Goal: Task Accomplishment & Management: Use online tool/utility

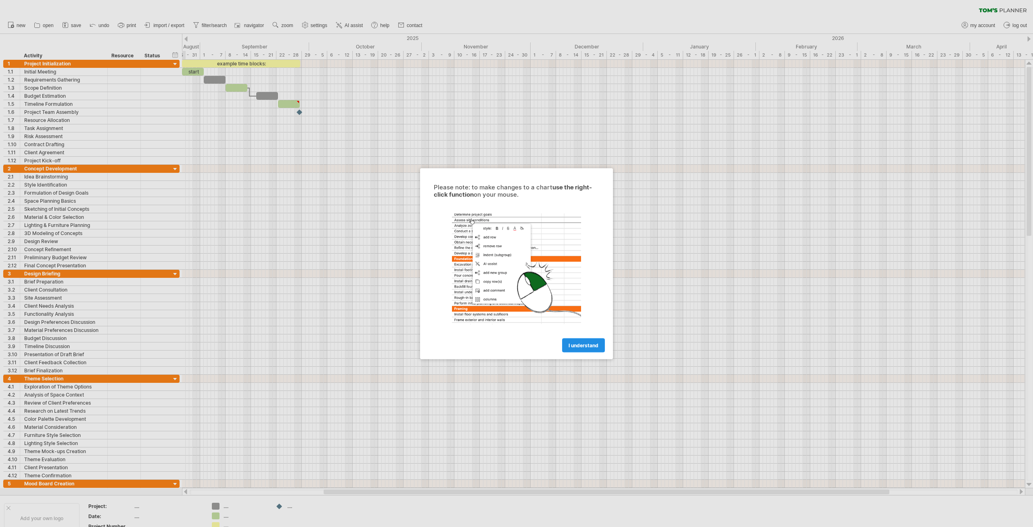
click at [575, 342] on span "I understand" at bounding box center [584, 345] width 30 height 6
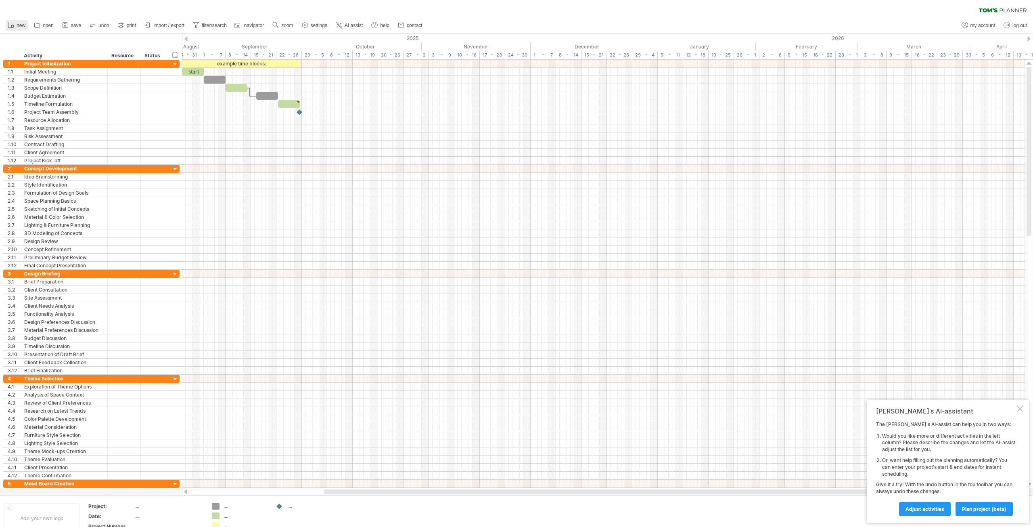
click at [23, 27] on span "new" at bounding box center [21, 26] width 9 height 6
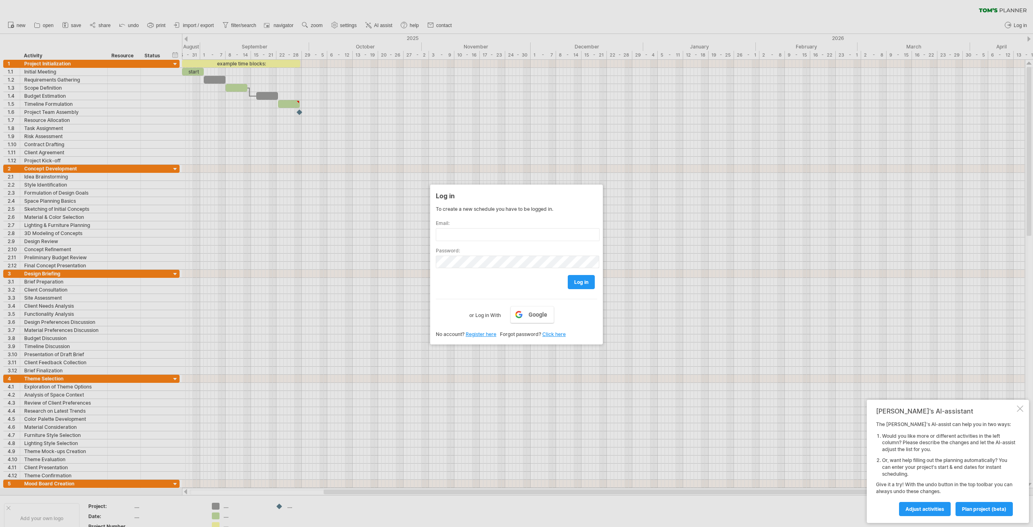
click at [483, 163] on div at bounding box center [516, 263] width 1033 height 527
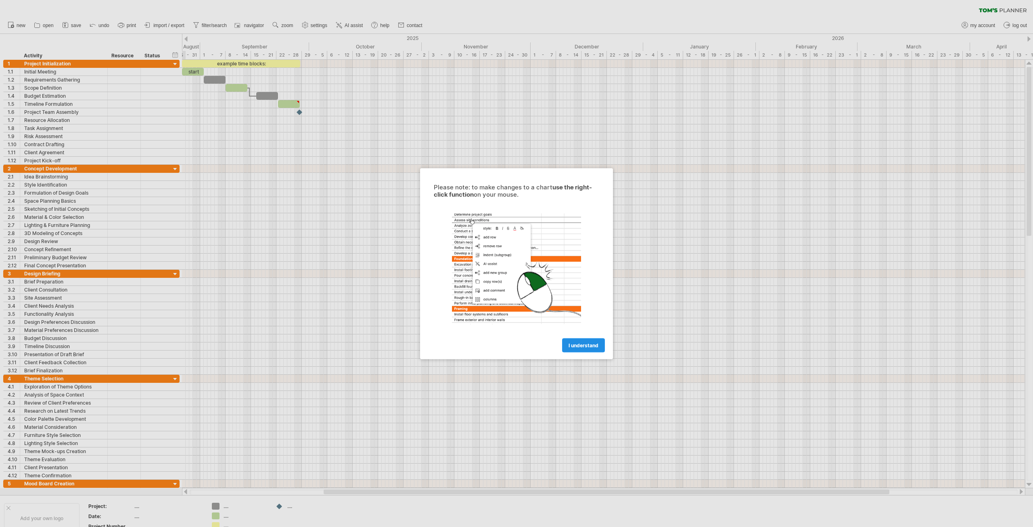
click at [575, 341] on link "I understand" at bounding box center [583, 345] width 43 height 14
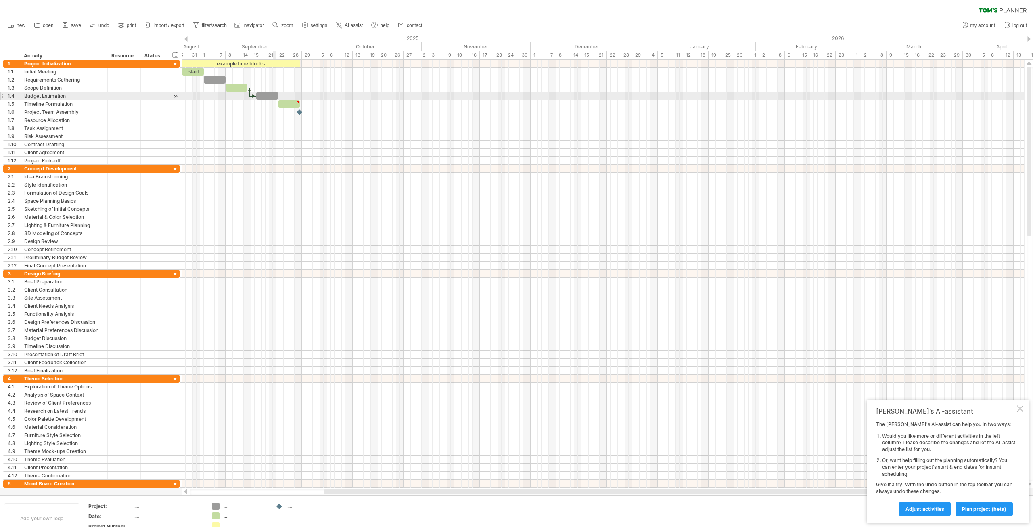
click at [274, 92] on div at bounding box center [267, 96] width 22 height 8
click at [285, 103] on div at bounding box center [289, 104] width 22 height 8
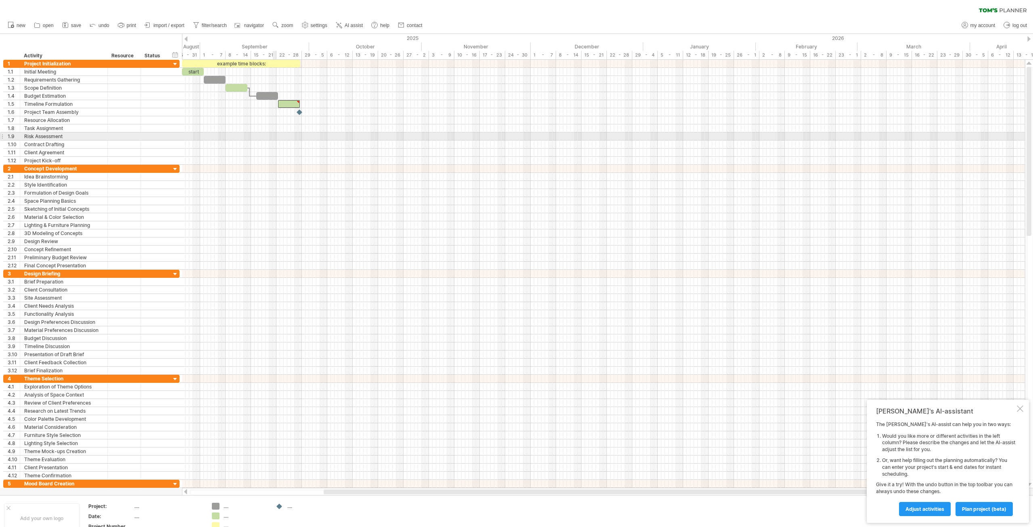
click at [275, 138] on div at bounding box center [603, 136] width 843 height 8
click at [283, 135] on div at bounding box center [603, 136] width 843 height 8
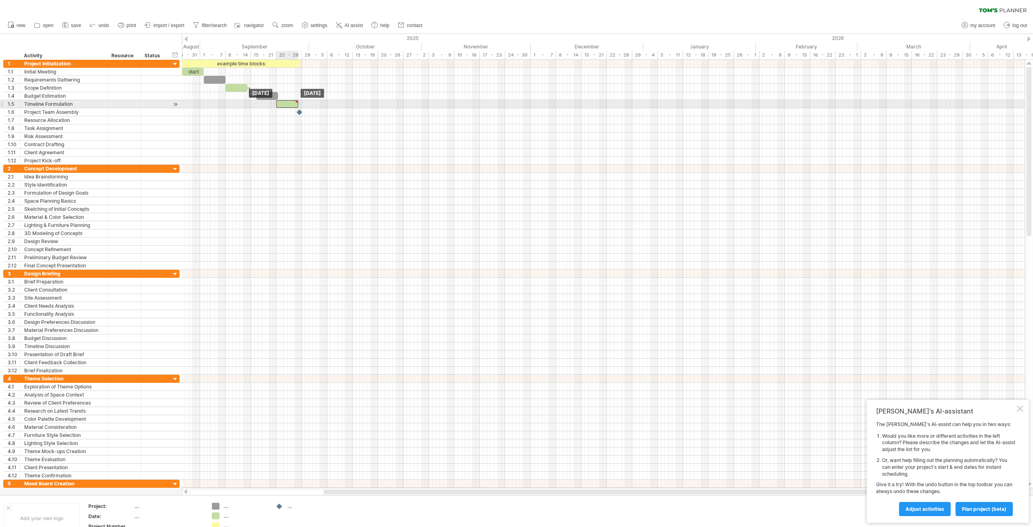
click at [282, 100] on div at bounding box center [287, 104] width 22 height 8
click at [285, 102] on div at bounding box center [287, 104] width 22 height 8
paste div
type textarea "**********"
click at [285, 101] on div "**********" at bounding box center [287, 103] width 22 height 7
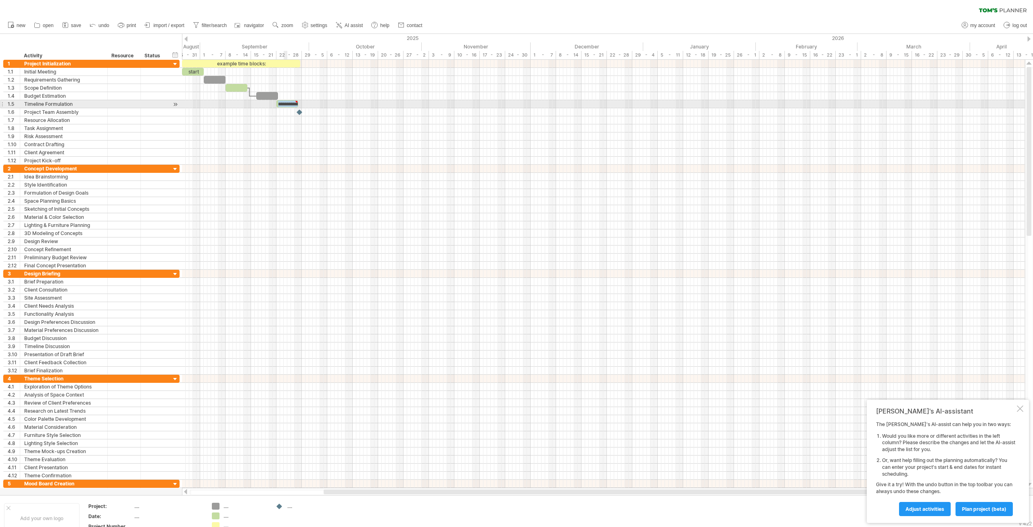
click at [285, 101] on div "**********" at bounding box center [287, 103] width 22 height 7
click at [285, 102] on div "**********" at bounding box center [287, 103] width 22 height 7
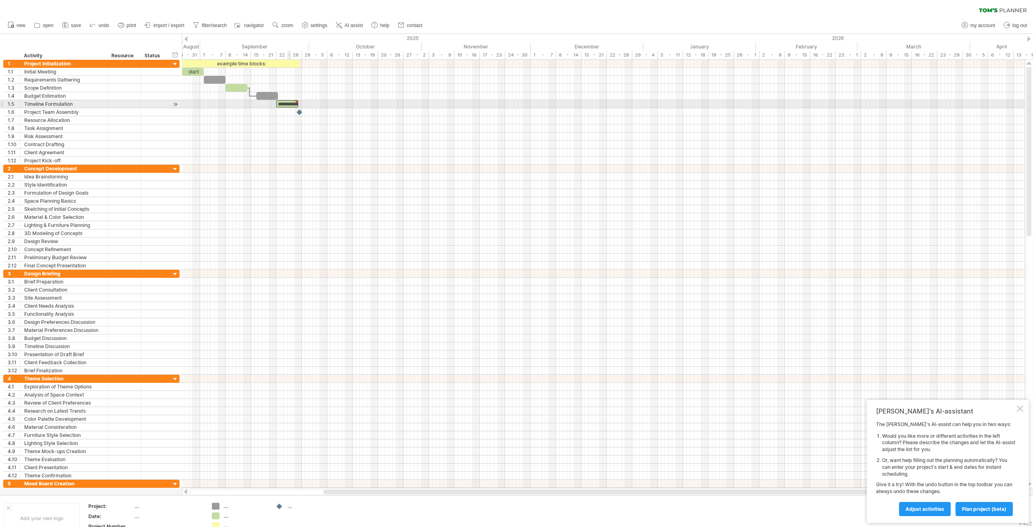
click at [287, 102] on div "**********" at bounding box center [287, 103] width 22 height 7
click at [284, 104] on div "**********" at bounding box center [287, 103] width 22 height 7
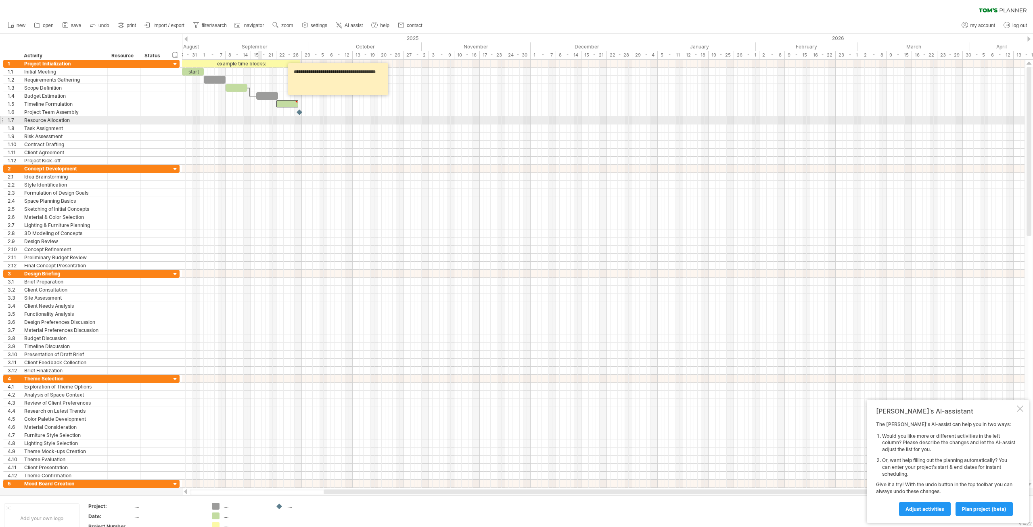
click at [261, 117] on div at bounding box center [603, 120] width 843 height 8
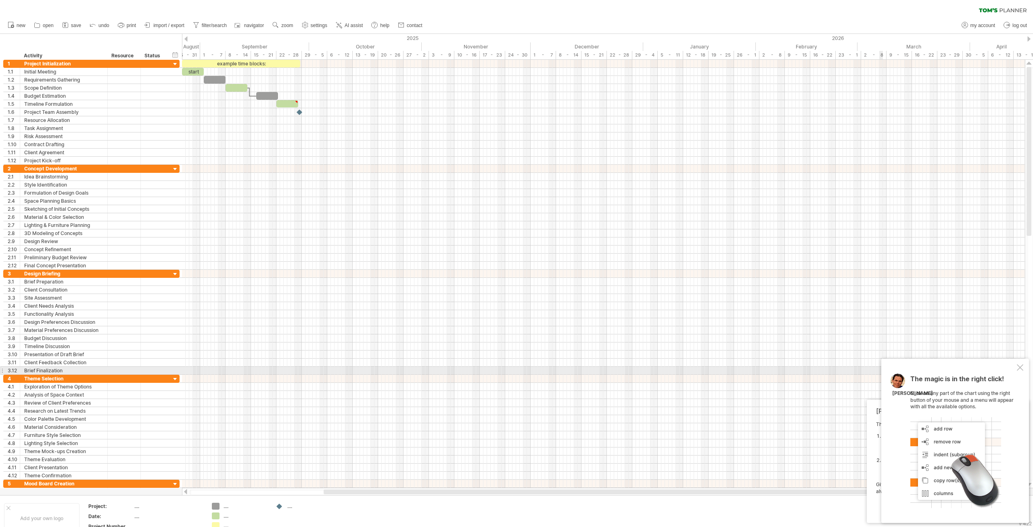
click at [1018, 369] on div at bounding box center [1020, 367] width 6 height 6
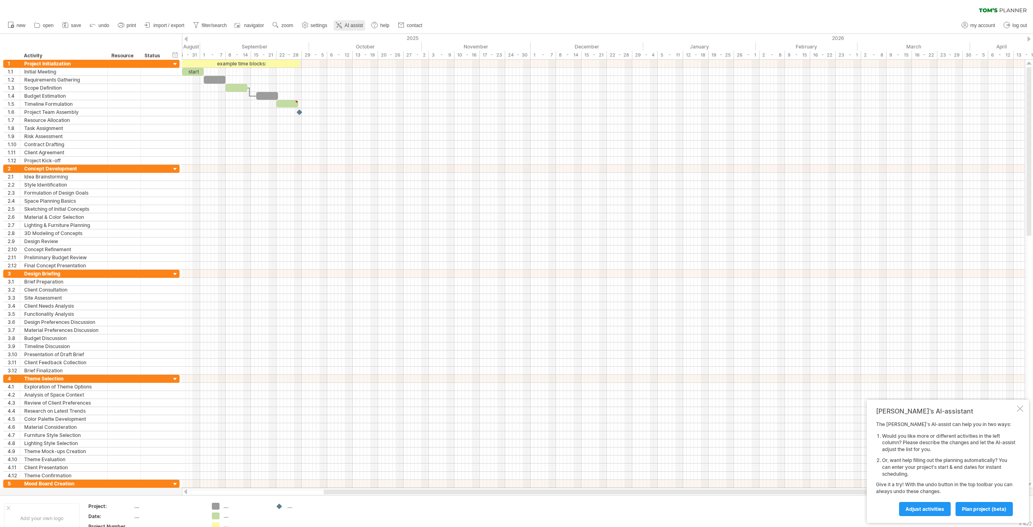
click at [345, 25] on link "AI assist" at bounding box center [349, 25] width 31 height 10
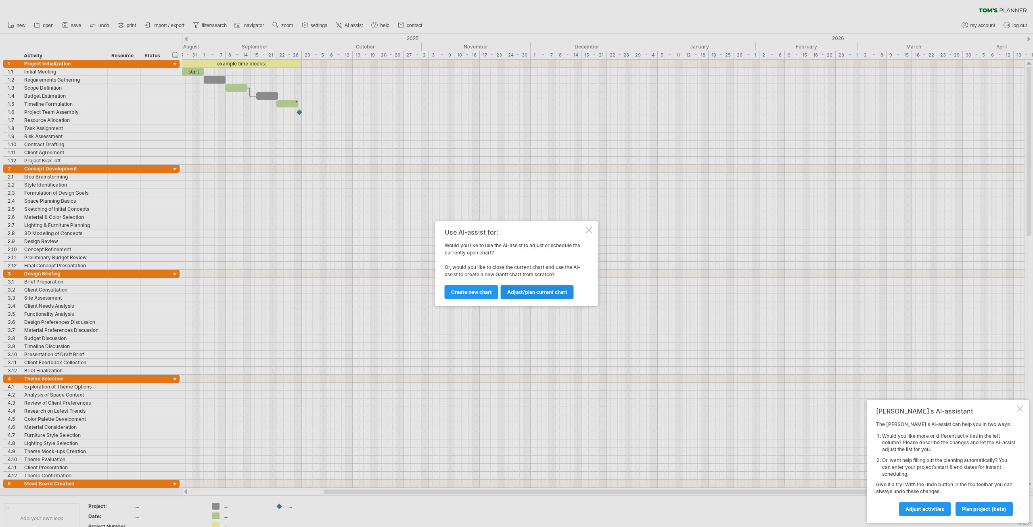
click at [523, 294] on span "Adjust/plan current chart" at bounding box center [537, 292] width 60 height 6
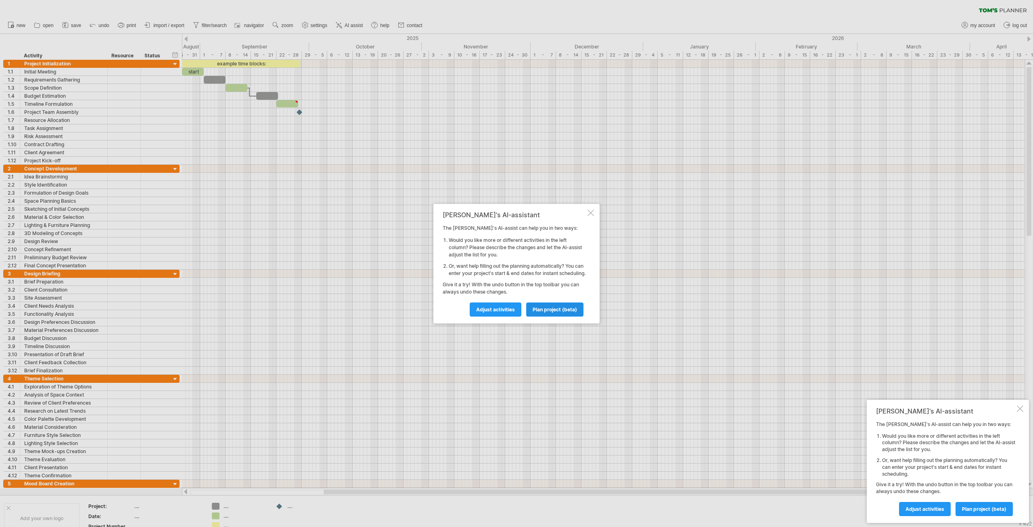
click at [533, 312] on span "plan project (beta)" at bounding box center [555, 309] width 44 height 6
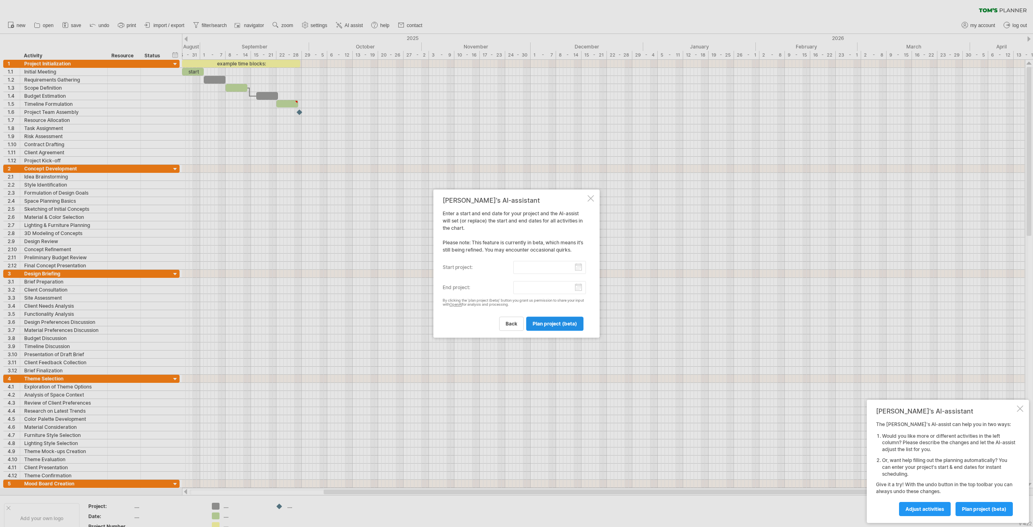
click at [539, 325] on span "plan project (beta)" at bounding box center [555, 323] width 44 height 6
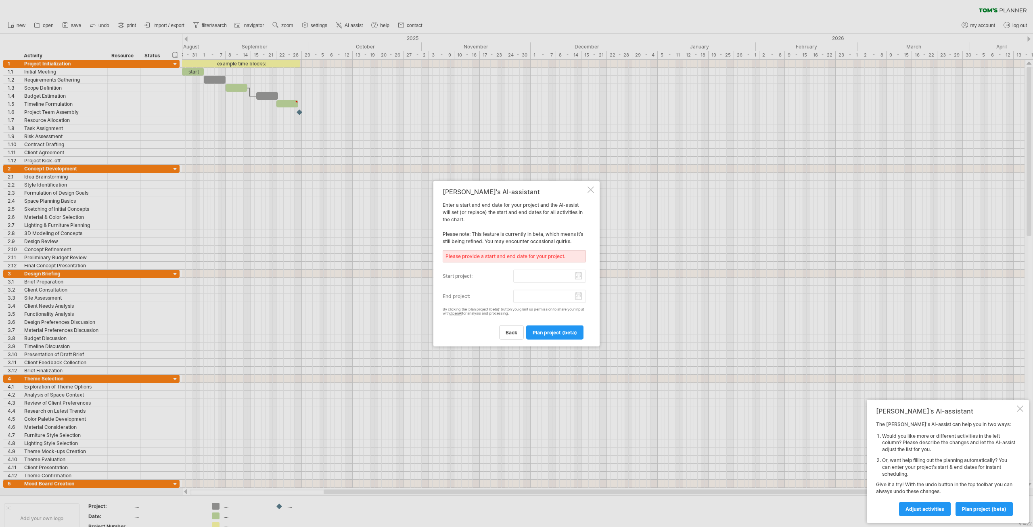
click at [521, 278] on input "start project:" at bounding box center [549, 275] width 73 height 13
click at [531, 276] on input "start project:" at bounding box center [549, 275] width 73 height 13
click at [521, 331] on link "back" at bounding box center [511, 332] width 25 height 14
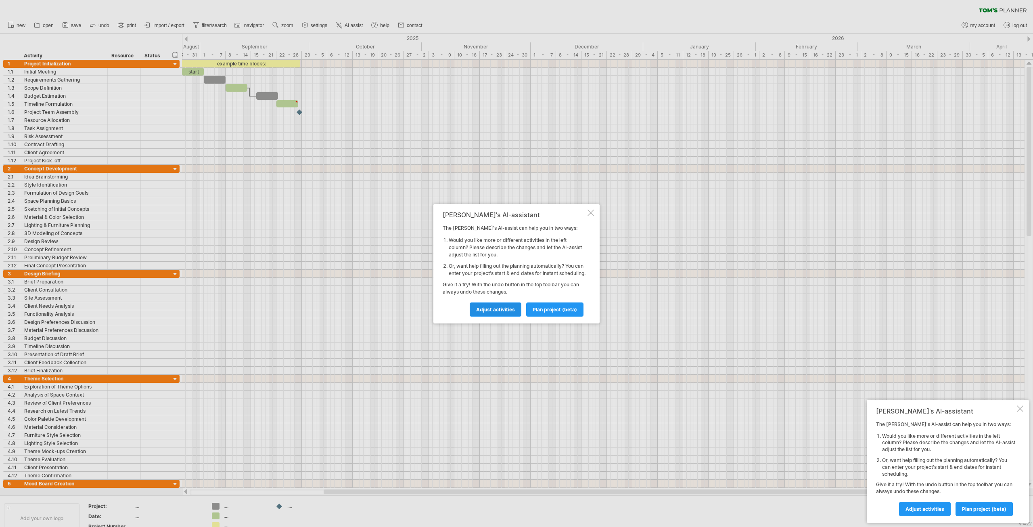
click at [506, 316] on link "Adjust activities" at bounding box center [496, 309] width 52 height 14
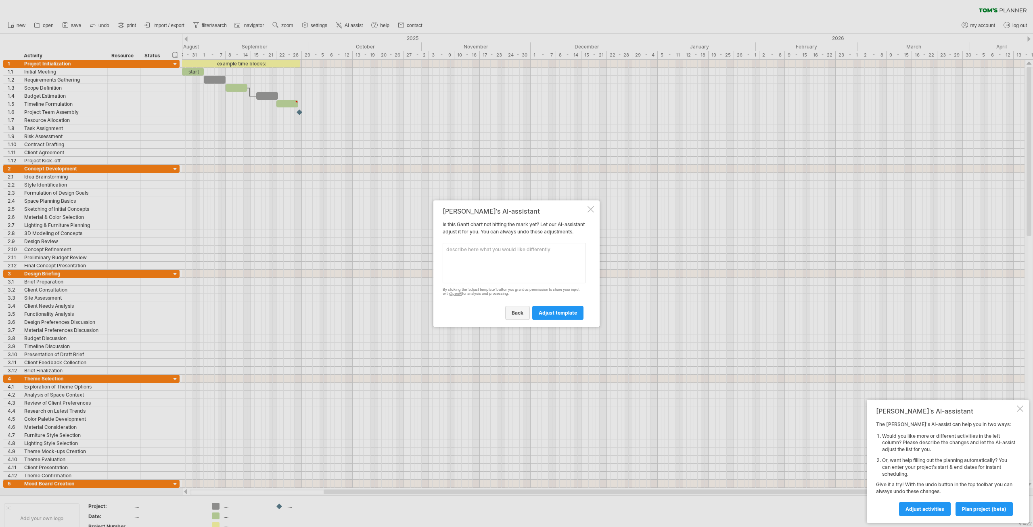
click at [521, 319] on link "back" at bounding box center [517, 312] width 25 height 14
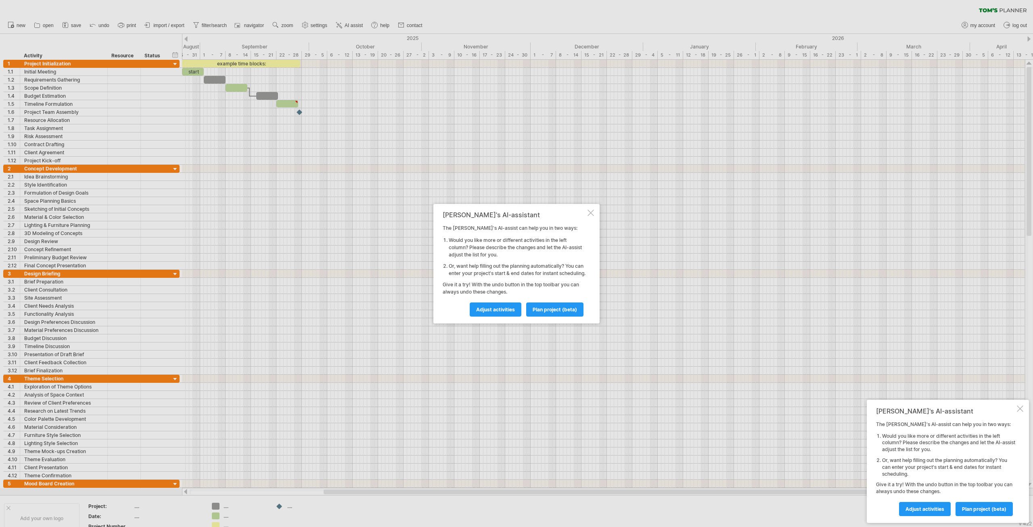
click at [588, 212] on div "[PERSON_NAME]'s AI-assistant The [PERSON_NAME]'s AI-assist can help you in two …" at bounding box center [516, 263] width 166 height 119
click at [587, 206] on div "[PERSON_NAME]'s AI-assistant The [PERSON_NAME]'s AI-assist can help you in two …" at bounding box center [516, 263] width 166 height 119
click at [591, 209] on div at bounding box center [591, 212] width 6 height 6
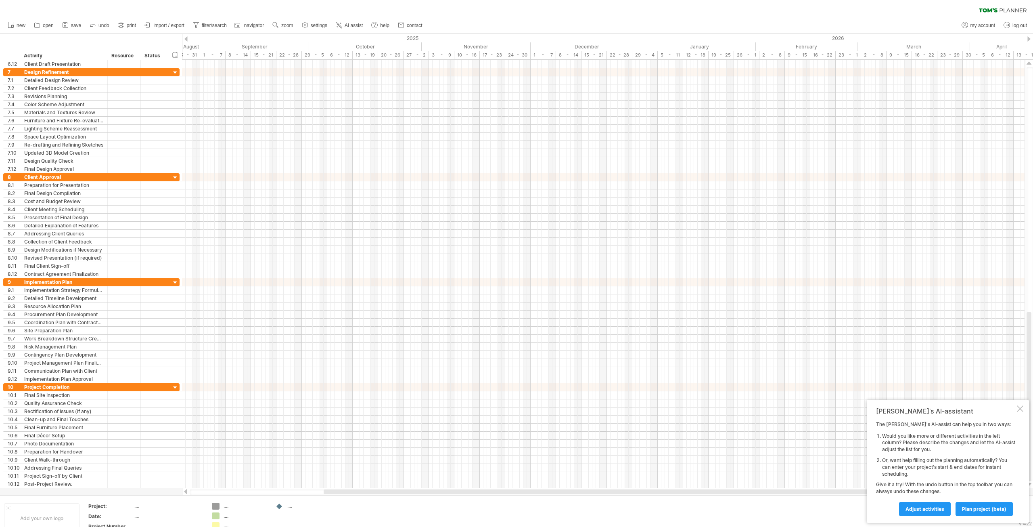
click at [218, 499] on div "Trying to reach [DOMAIN_NAME] Connected again... 0% clear filter new 1" at bounding box center [516, 263] width 1033 height 527
click at [227, 502] on div "...." at bounding box center [246, 505] width 44 height 7
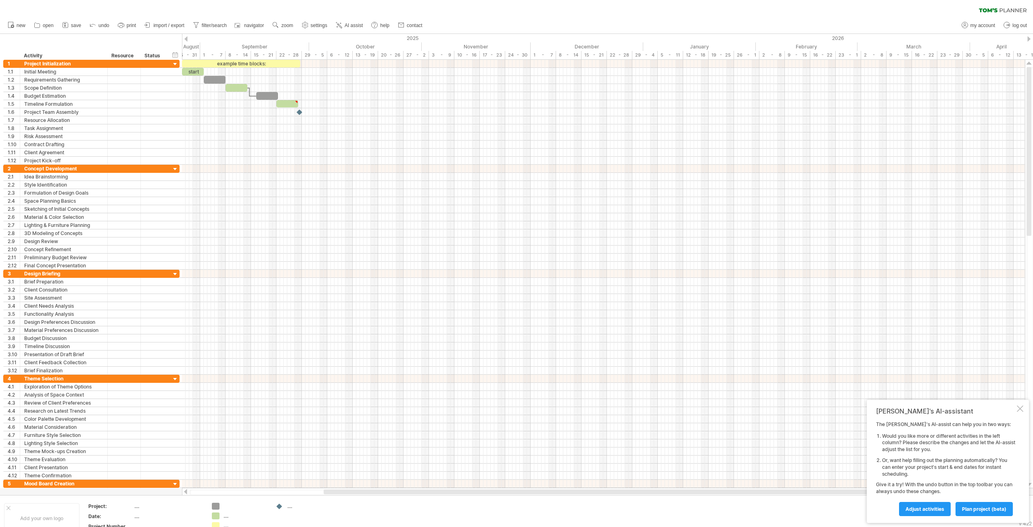
click at [1028, 40] on div at bounding box center [1028, 38] width 3 height 5
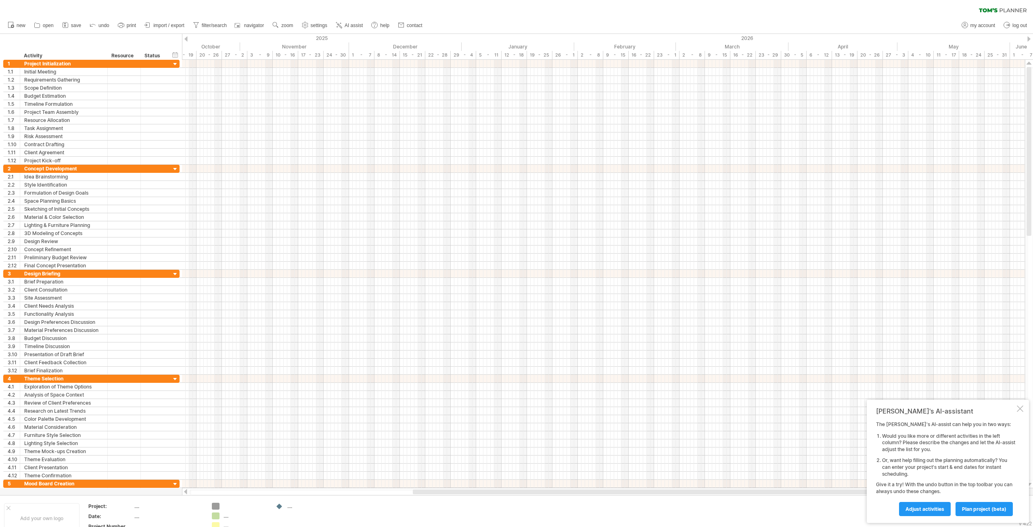
click at [1028, 40] on div at bounding box center [1028, 38] width 3 height 5
click at [187, 38] on div at bounding box center [185, 38] width 3 height 5
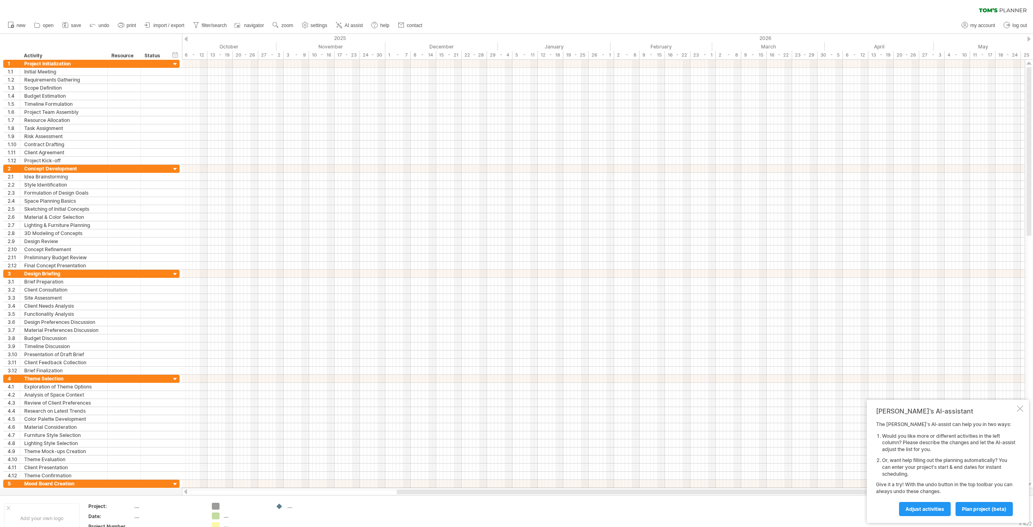
click at [187, 38] on div at bounding box center [185, 38] width 3 height 5
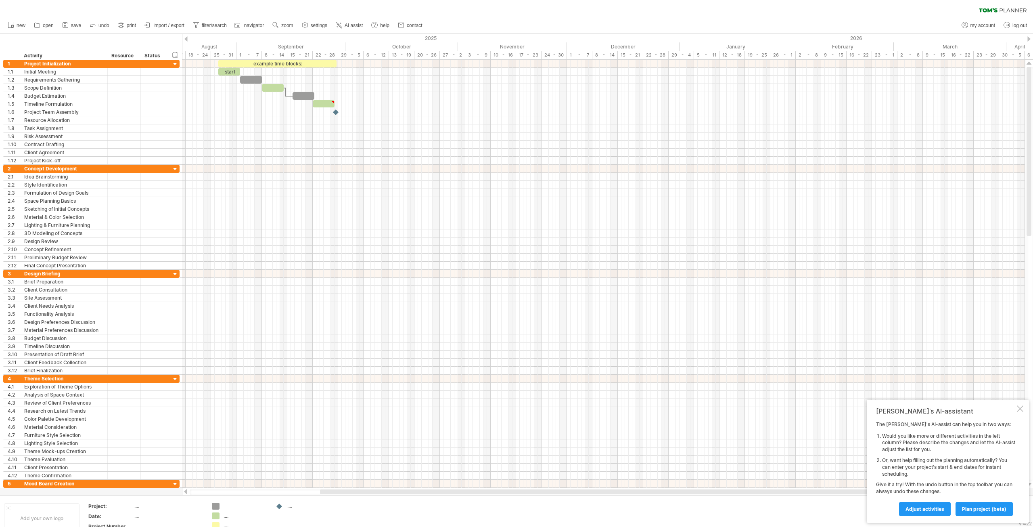
click at [187, 38] on div at bounding box center [185, 38] width 3 height 5
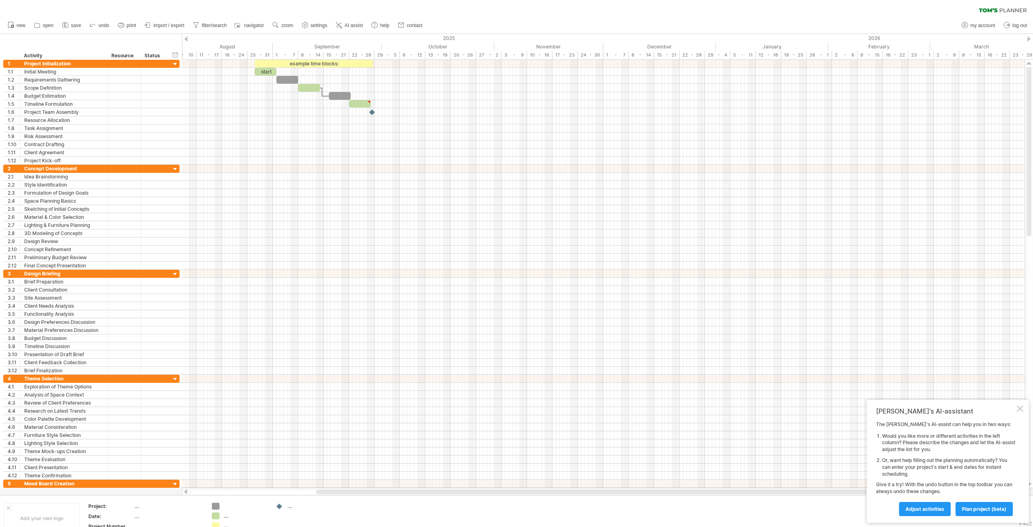
click at [187, 38] on div at bounding box center [185, 38] width 3 height 5
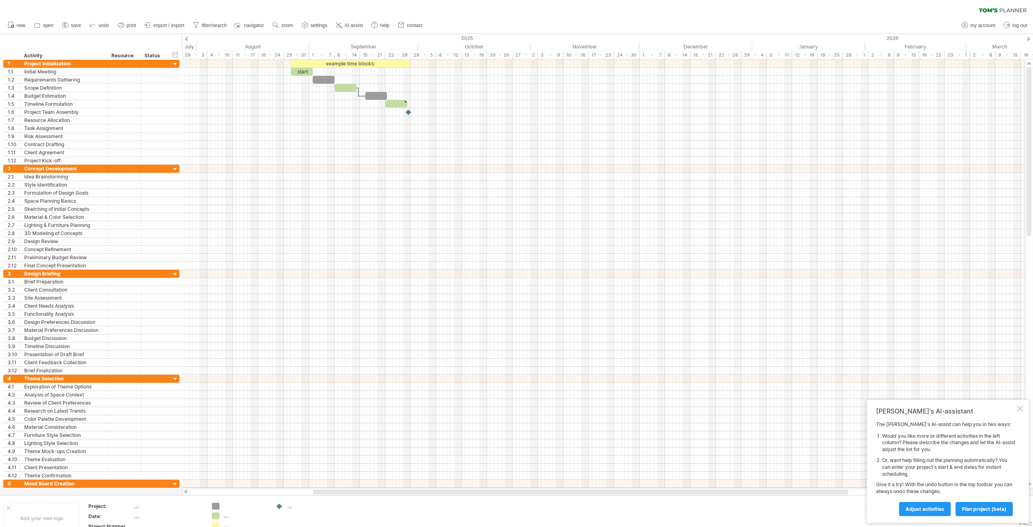
click at [187, 38] on div at bounding box center [185, 38] width 3 height 5
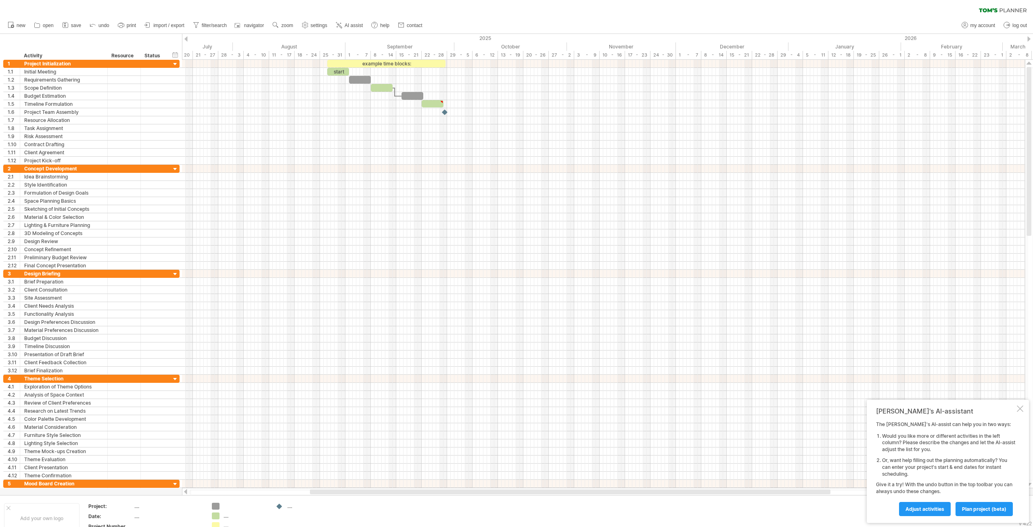
click at [187, 38] on div at bounding box center [185, 38] width 3 height 5
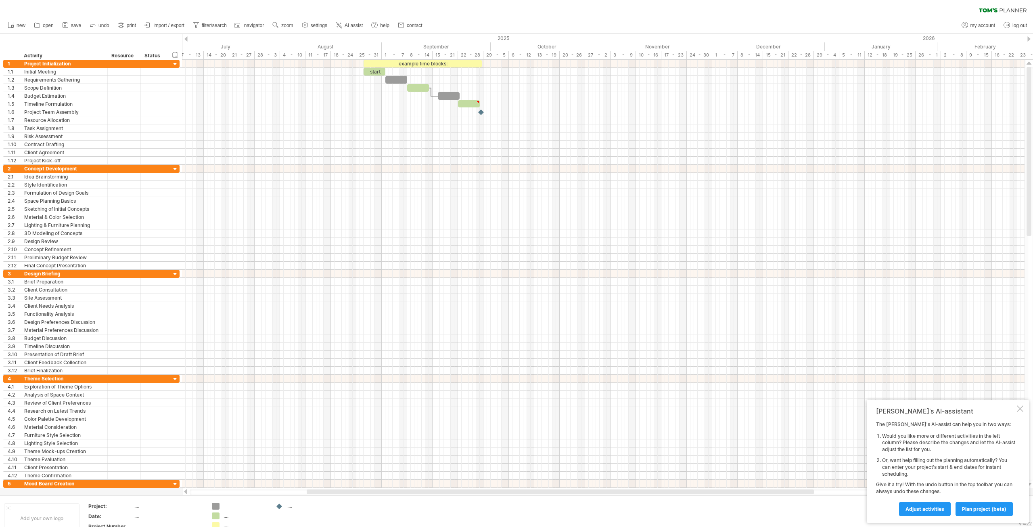
click at [187, 38] on div at bounding box center [185, 38] width 3 height 5
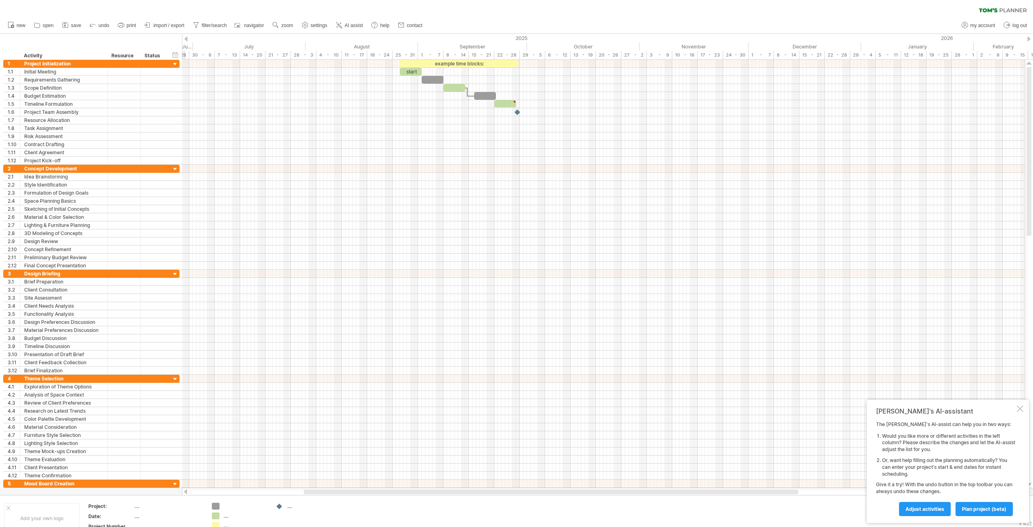
click at [187, 38] on div at bounding box center [185, 38] width 3 height 5
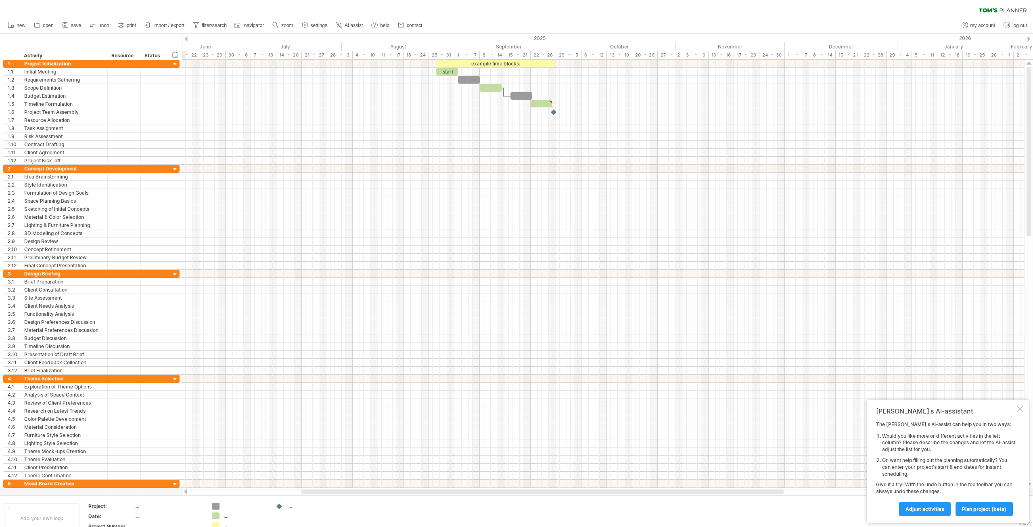
click at [187, 38] on div at bounding box center [185, 38] width 3 height 5
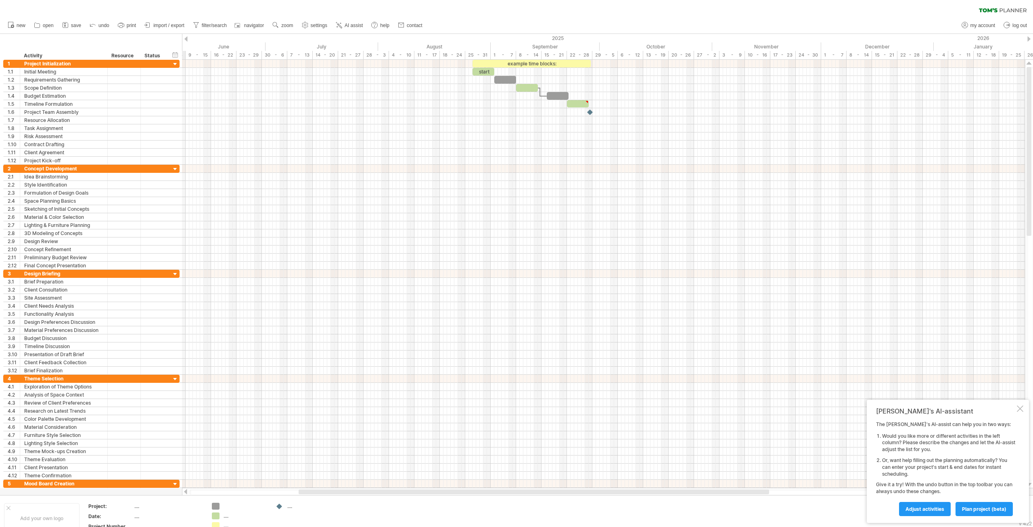
click at [187, 38] on div at bounding box center [185, 38] width 3 height 5
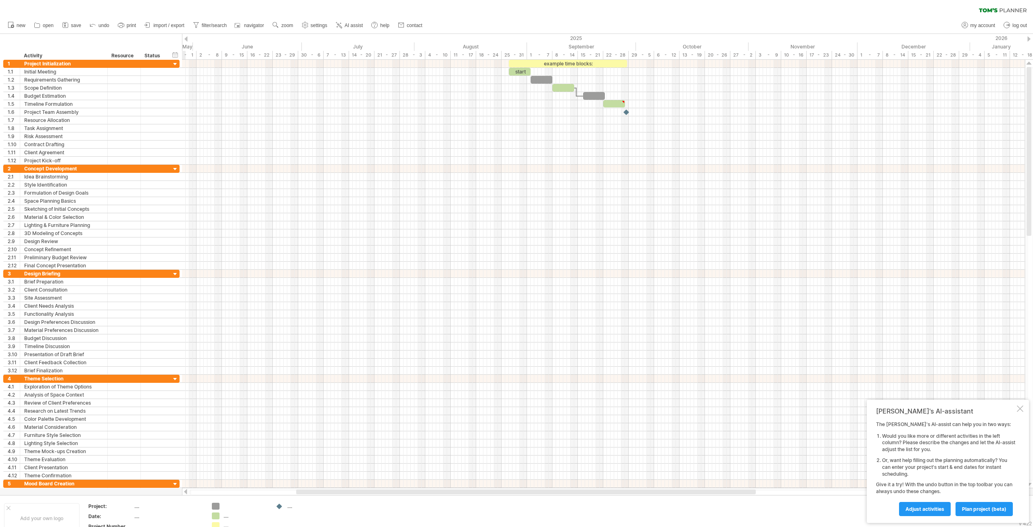
click at [187, 38] on div at bounding box center [185, 38] width 3 height 5
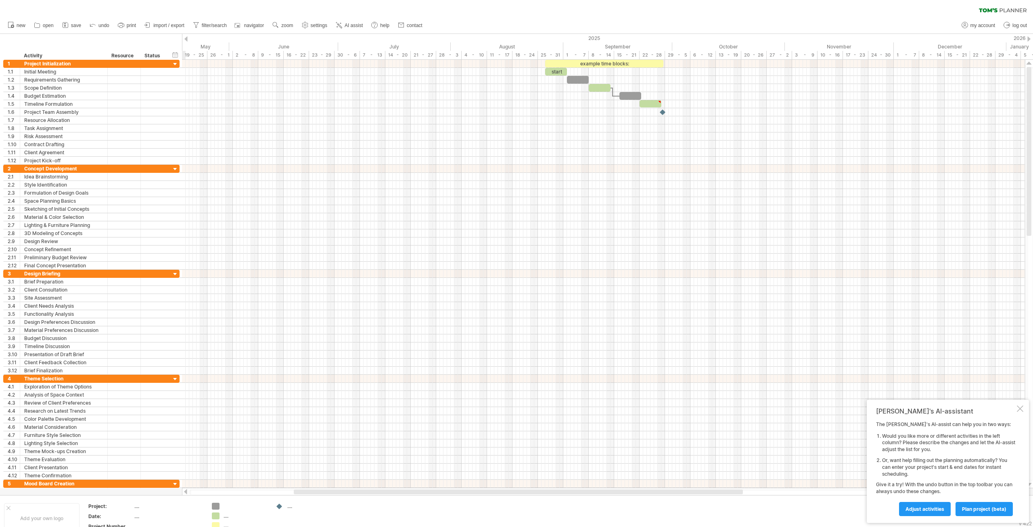
click at [187, 38] on div at bounding box center [185, 38] width 3 height 5
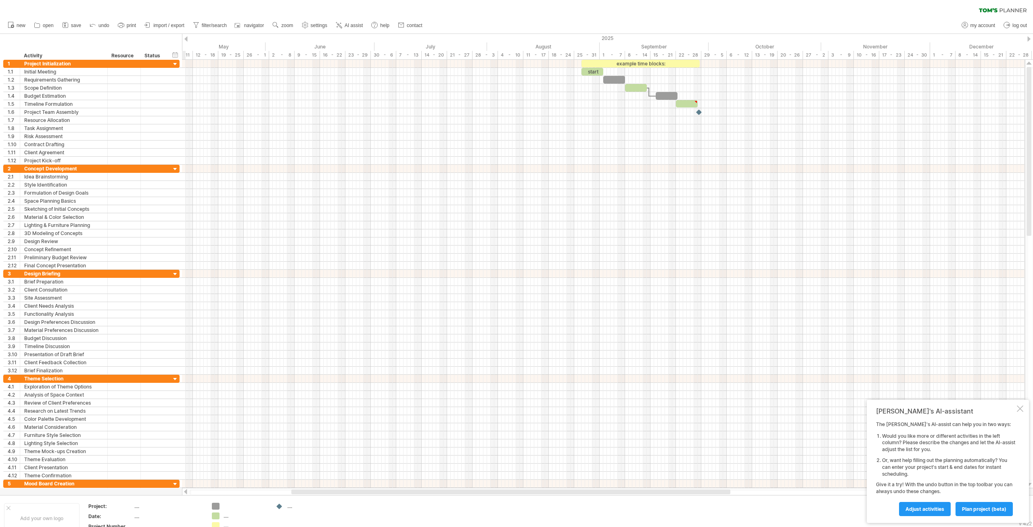
click at [1027, 39] on div at bounding box center [1028, 38] width 3 height 5
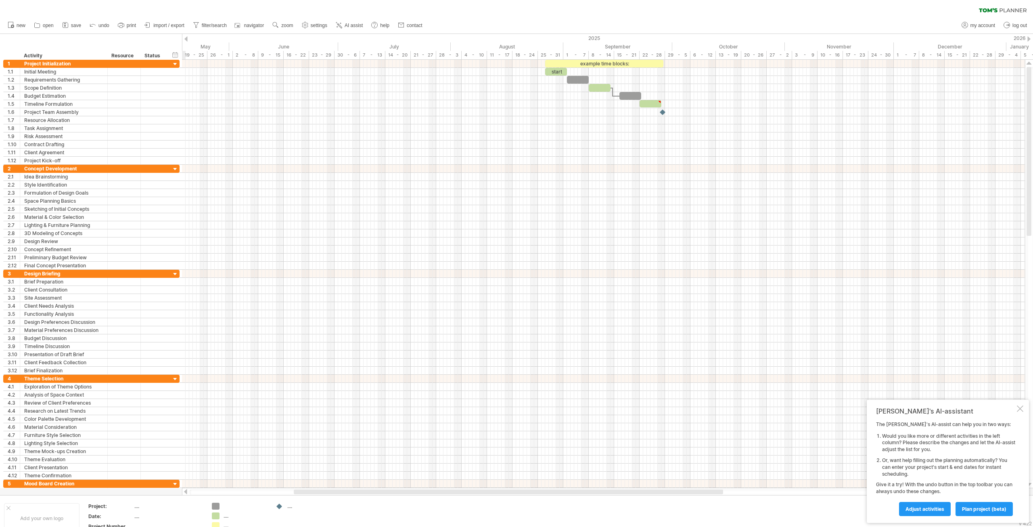
click at [1027, 39] on div at bounding box center [1028, 38] width 3 height 5
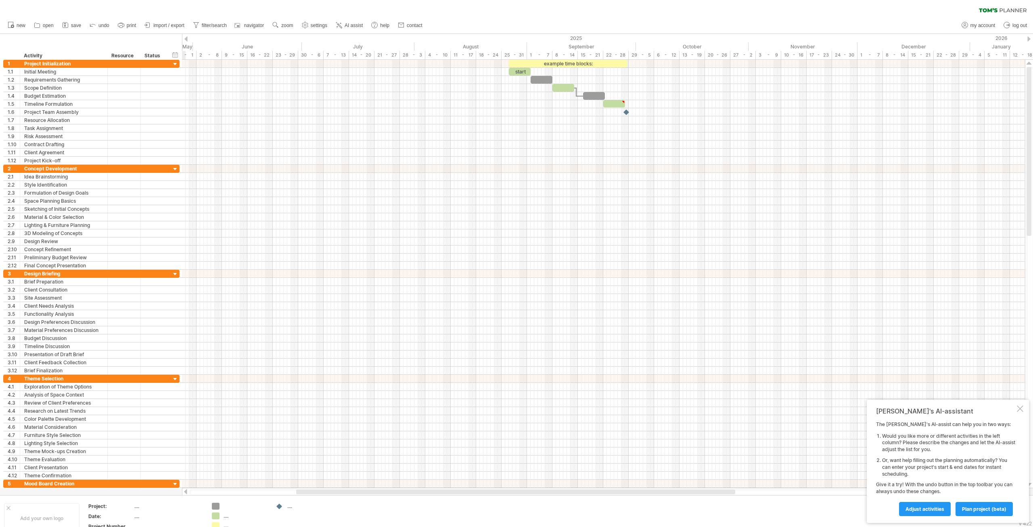
click at [1027, 39] on div at bounding box center [1028, 38] width 3 height 5
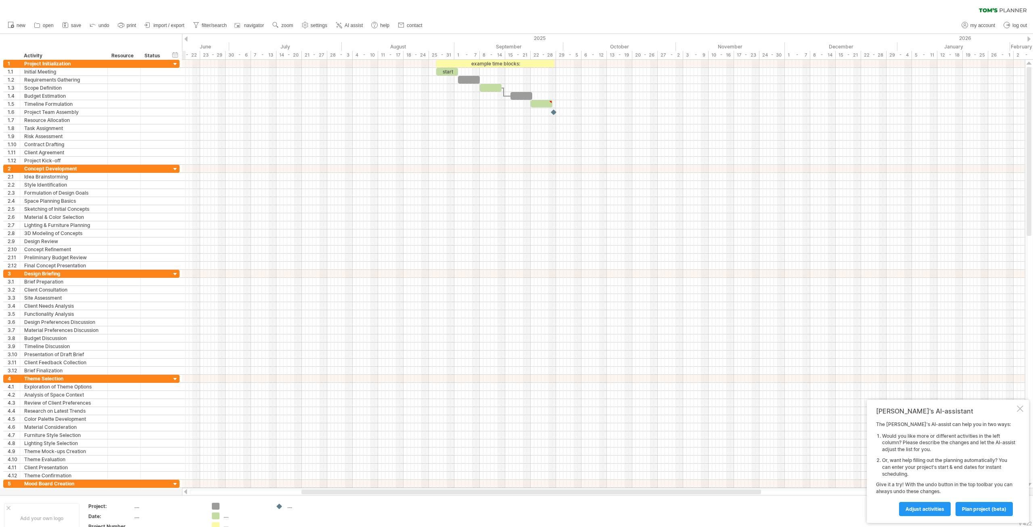
click at [1027, 39] on div at bounding box center [1028, 38] width 3 height 5
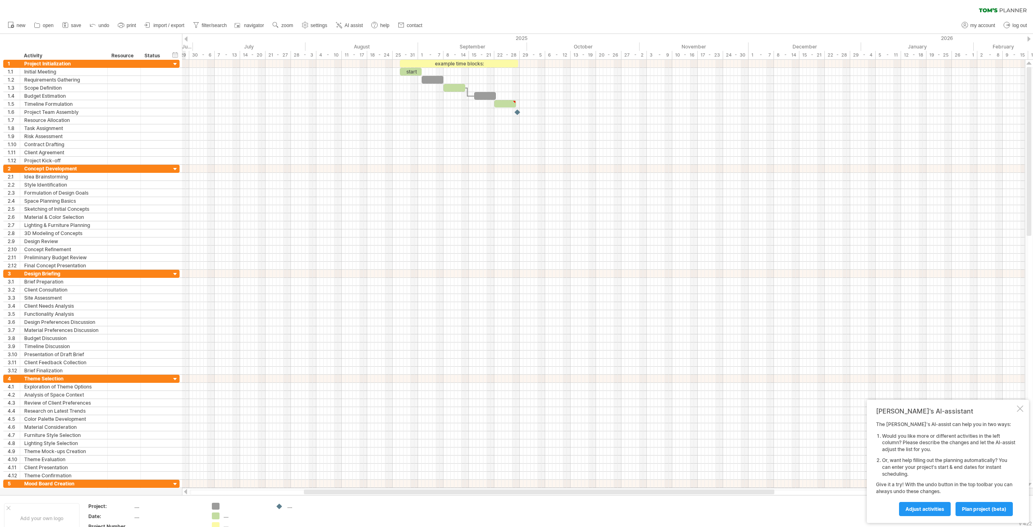
click at [1027, 39] on div at bounding box center [1028, 38] width 3 height 5
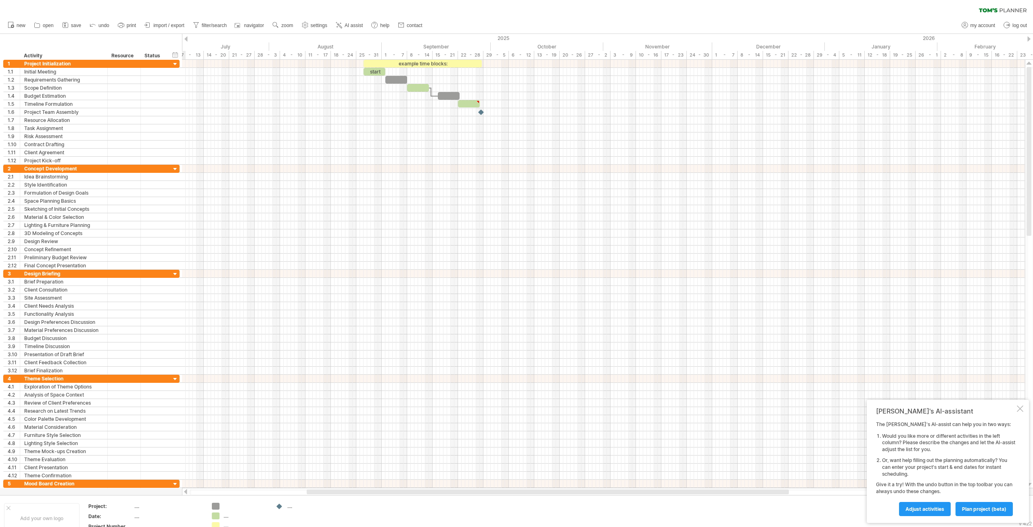
click at [1027, 39] on div at bounding box center [1028, 38] width 3 height 5
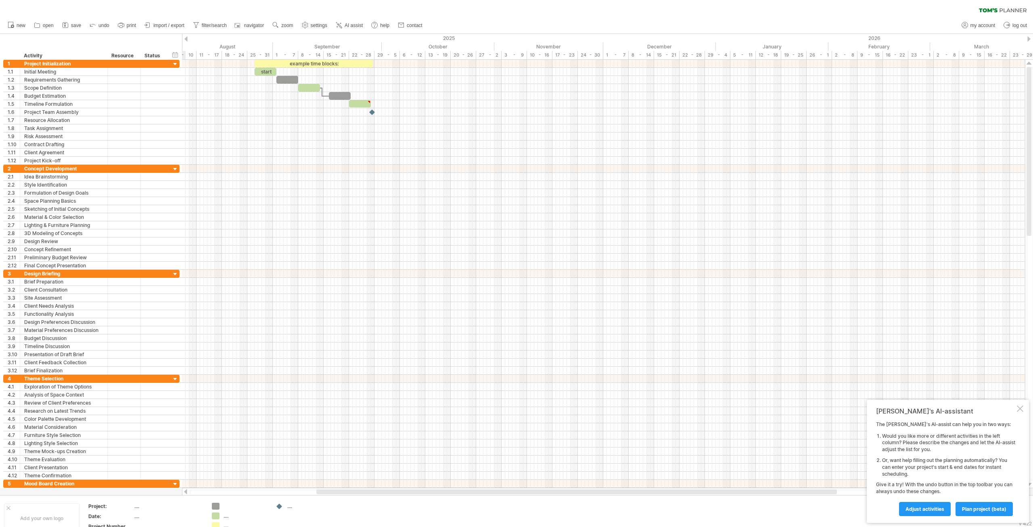
click at [1027, 39] on div at bounding box center [1028, 38] width 3 height 5
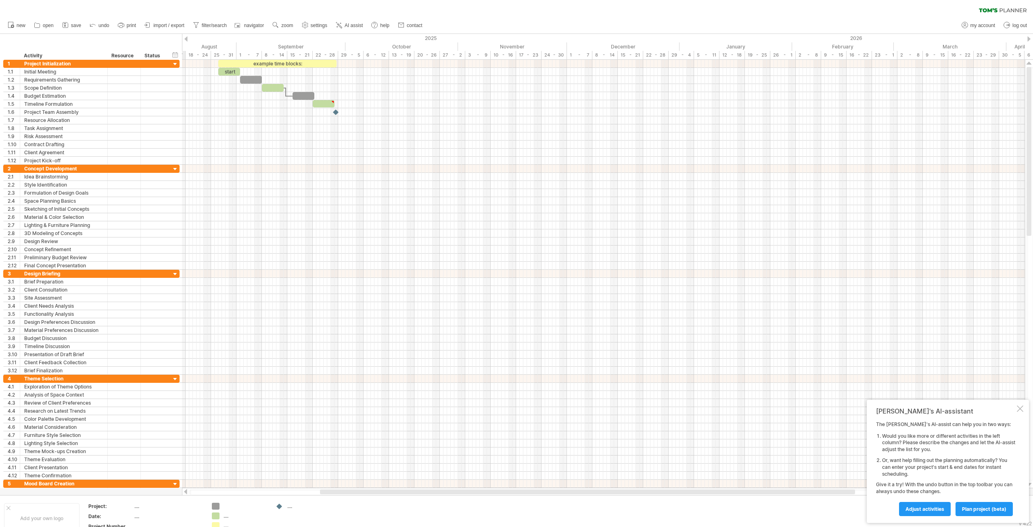
click at [1027, 39] on div at bounding box center [1028, 38] width 3 height 5
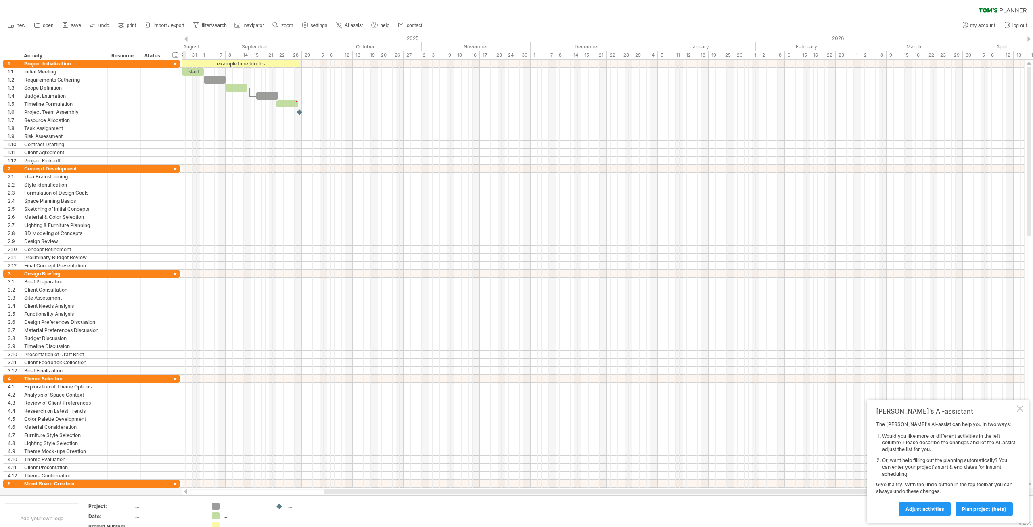
click at [1027, 39] on div at bounding box center [1028, 38] width 3 height 5
click at [186, 39] on div at bounding box center [185, 38] width 3 height 5
click at [177, 28] on span "import / export" at bounding box center [168, 26] width 31 height 6
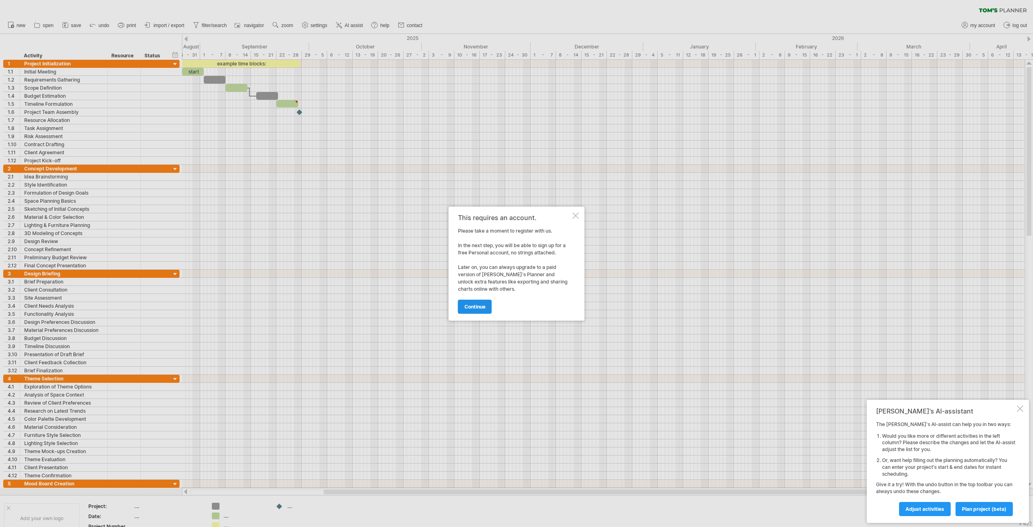
click at [468, 308] on span "continue" at bounding box center [474, 306] width 21 height 6
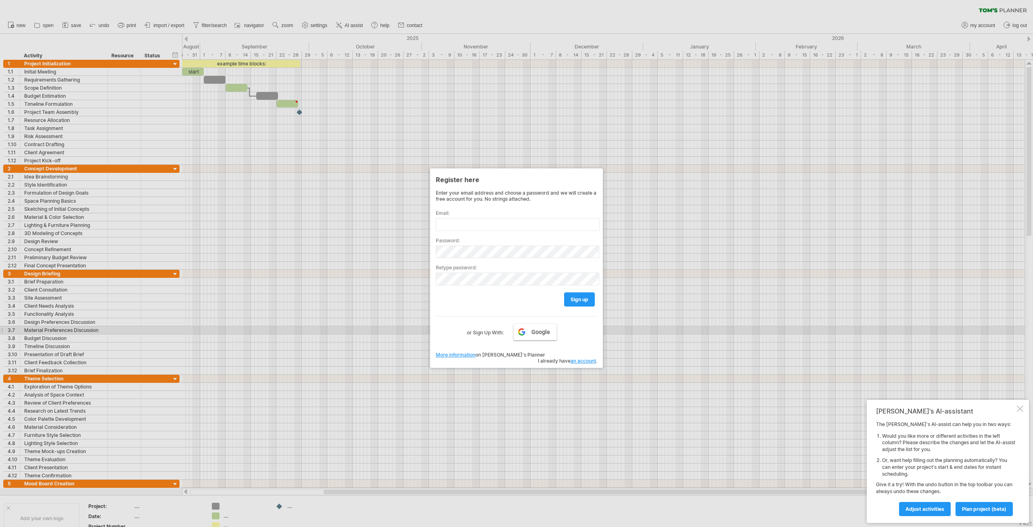
click at [532, 330] on span "Google" at bounding box center [540, 331] width 19 height 6
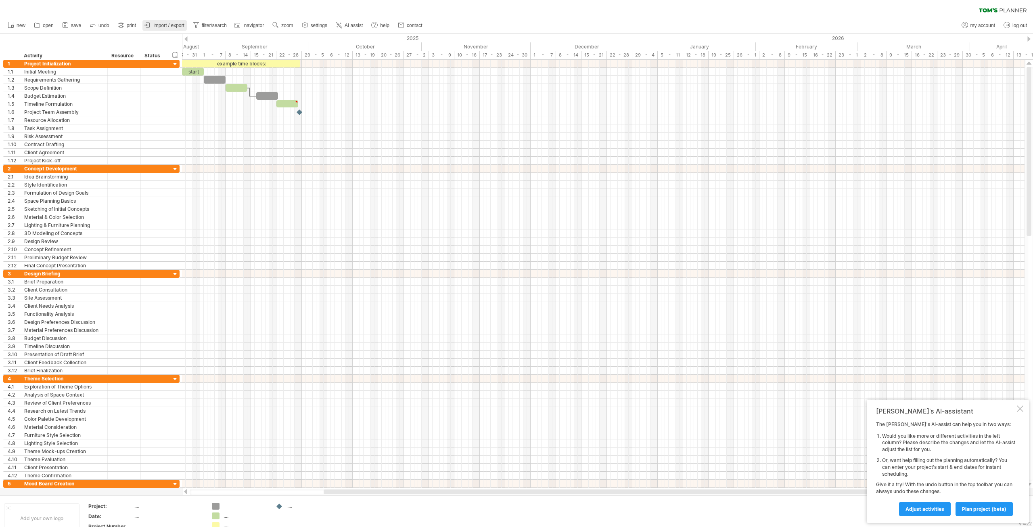
click at [158, 26] on span "import / export" at bounding box center [168, 26] width 31 height 6
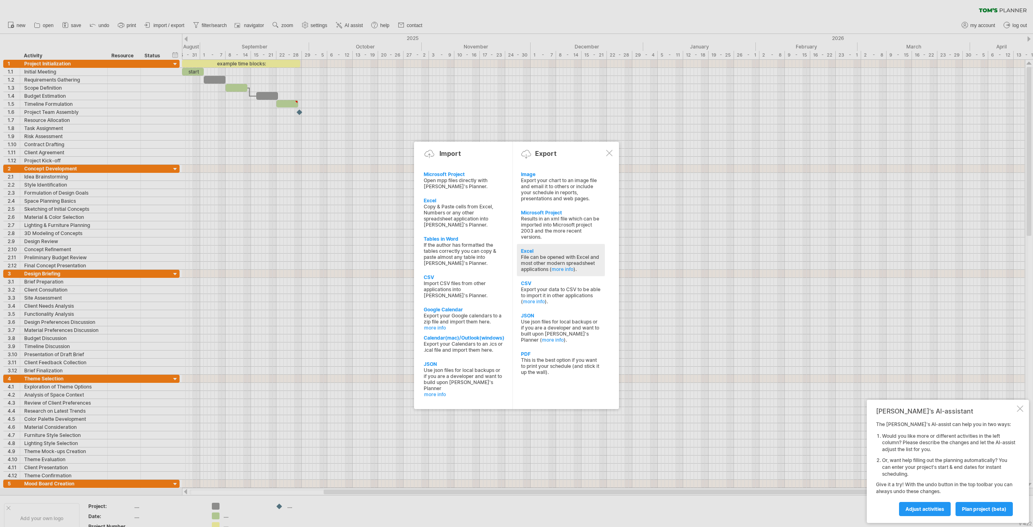
click at [529, 248] on div "Excel" at bounding box center [561, 251] width 80 height 6
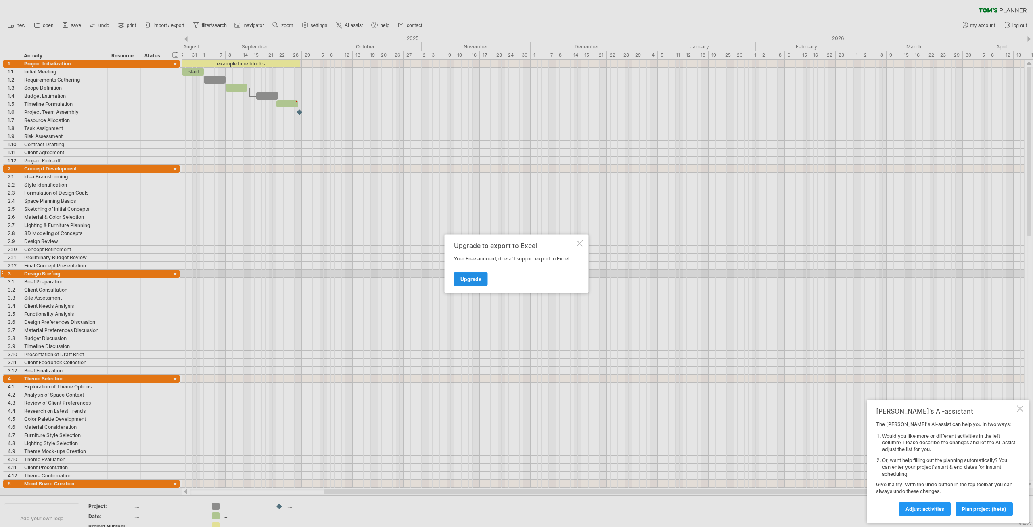
click at [470, 276] on span "Upgrade" at bounding box center [470, 279] width 21 height 6
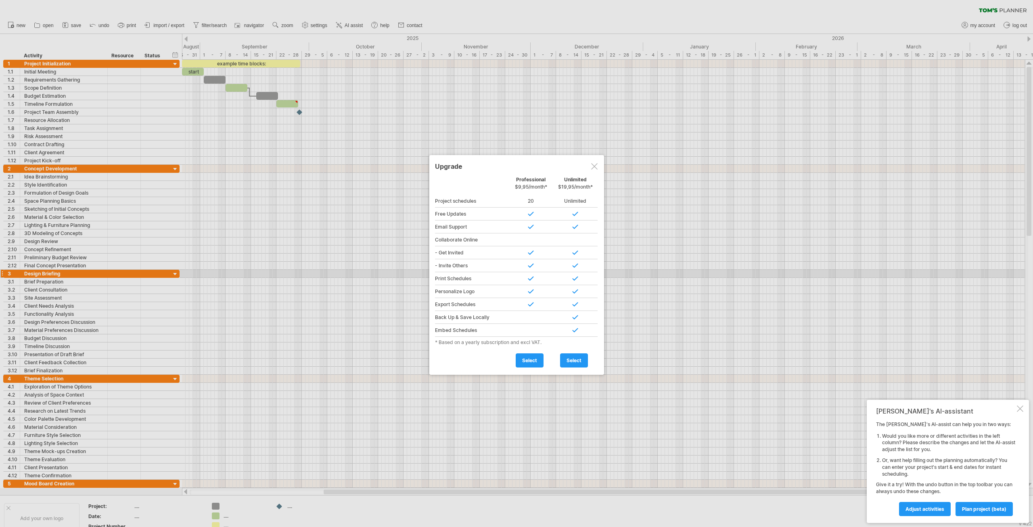
click at [592, 167] on div at bounding box center [594, 166] width 6 height 6
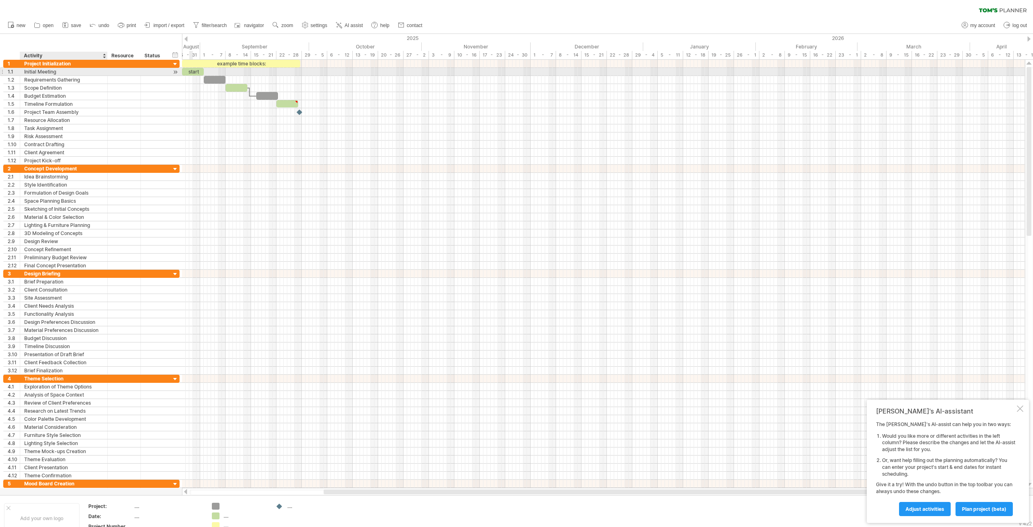
click at [52, 73] on div "Initial Meeting" at bounding box center [63, 72] width 79 height 8
drag, startPoint x: 59, startPoint y: 72, endPoint x: 18, endPoint y: 73, distance: 41.2
click at [18, 73] on div "**********" at bounding box center [91, 71] width 176 height 8
click at [67, 71] on input "**********" at bounding box center [63, 72] width 79 height 8
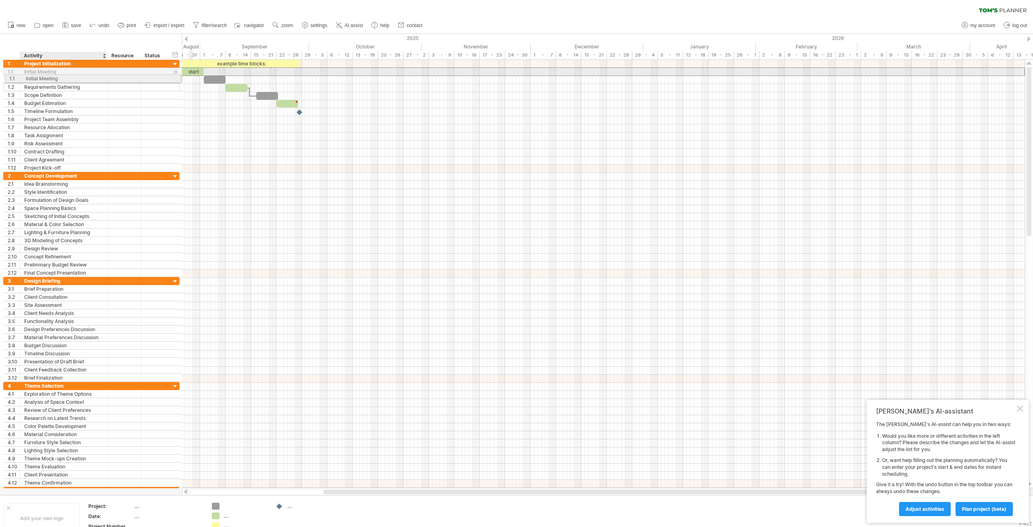
drag, startPoint x: 23, startPoint y: 71, endPoint x: 27, endPoint y: 77, distance: 7.6
click at [27, 77] on div "**********" at bounding box center [91, 116] width 176 height 112
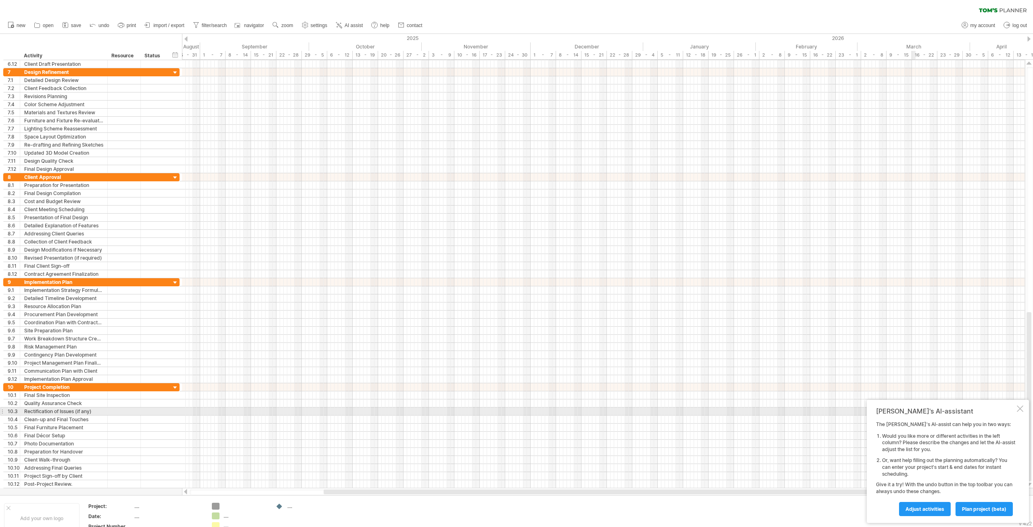
click at [1019, 409] on div at bounding box center [1020, 408] width 6 height 6
